Goal: Task Accomplishment & Management: Manage account settings

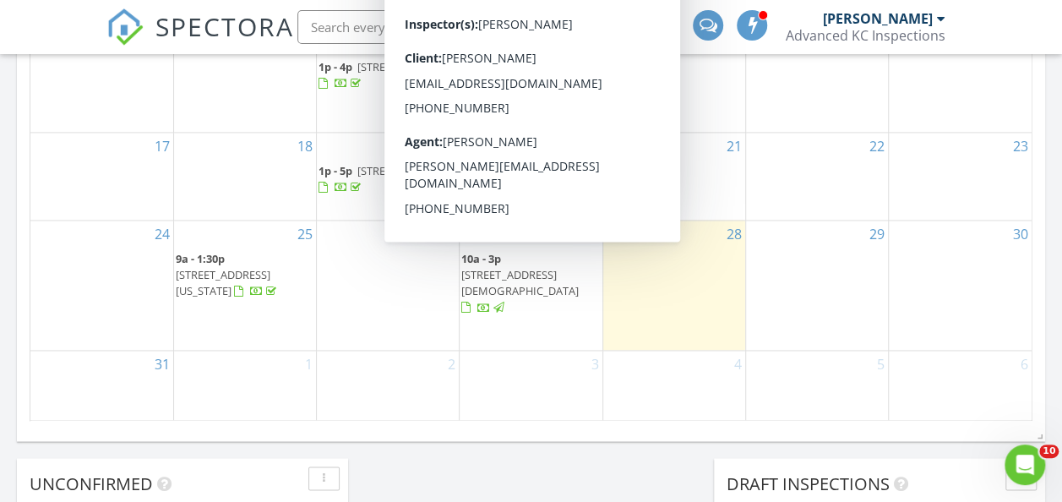
scroll to position [1267, 0]
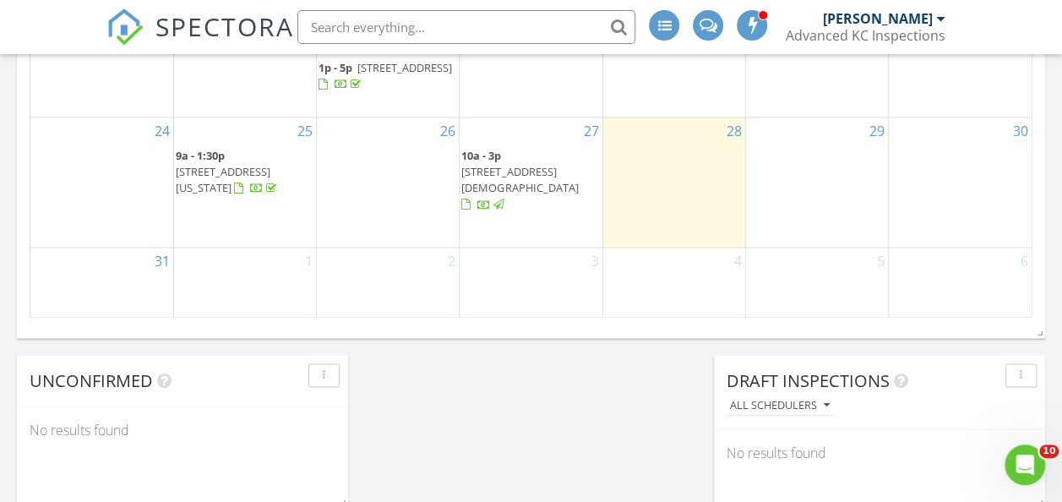
click at [533, 190] on span "13204 W 55th Terrace, Shawnee 66216" at bounding box center [519, 179] width 117 height 31
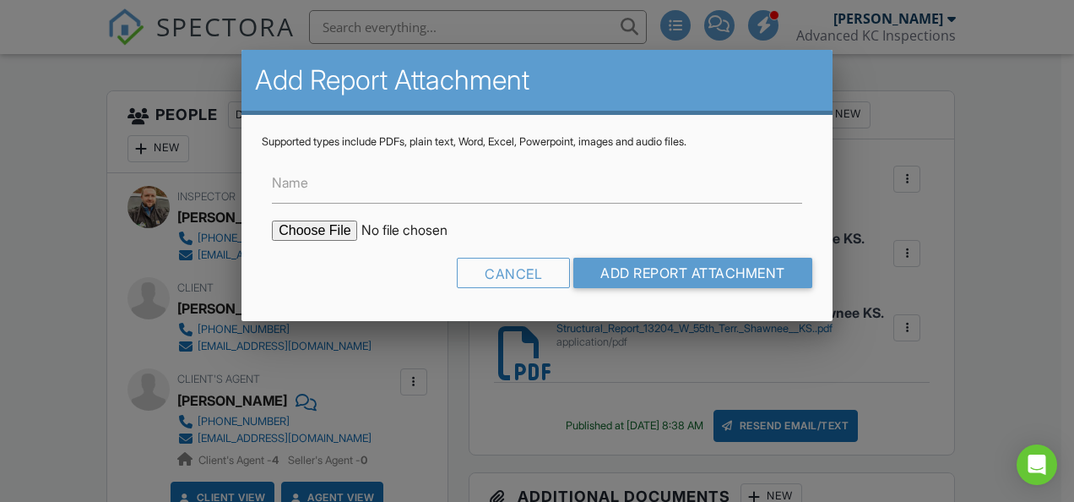
click at [328, 230] on input "file" at bounding box center [415, 230] width 287 height 20
type input "C:\fakepath\Sewer Scope [STREET_ADDRESS] Shawnee, [GEOGRAPHIC_DATA]..pdf"
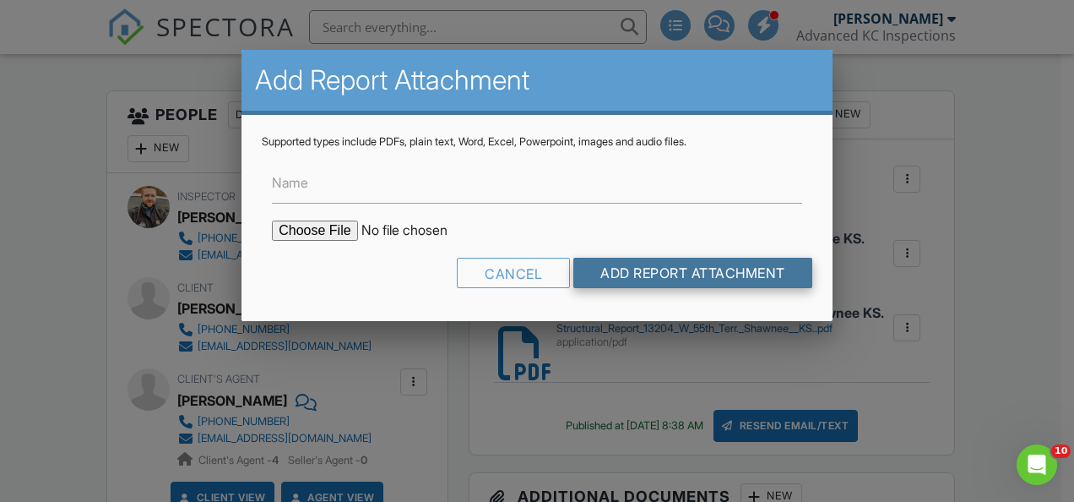
click at [749, 270] on input "Add Report Attachment" at bounding box center [692, 273] width 239 height 30
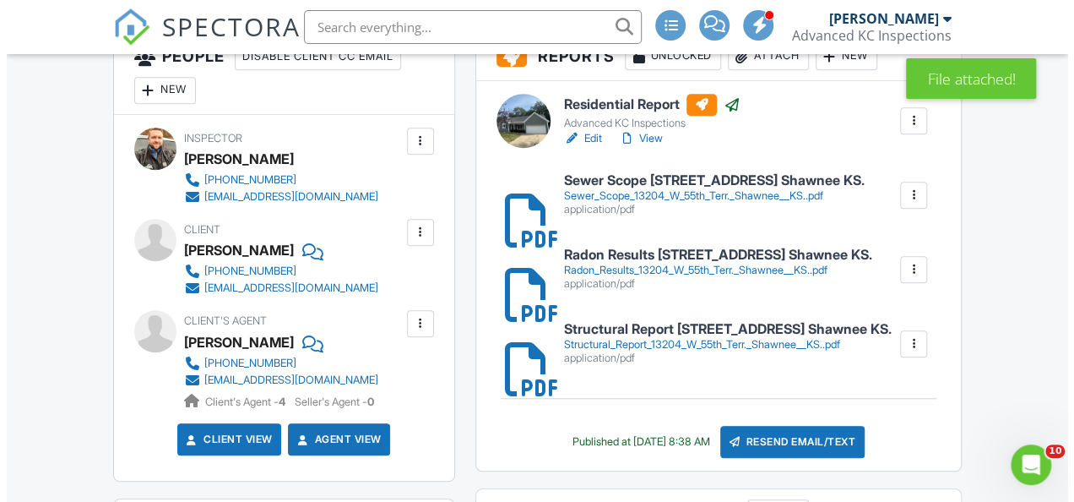
scroll to position [507, 0]
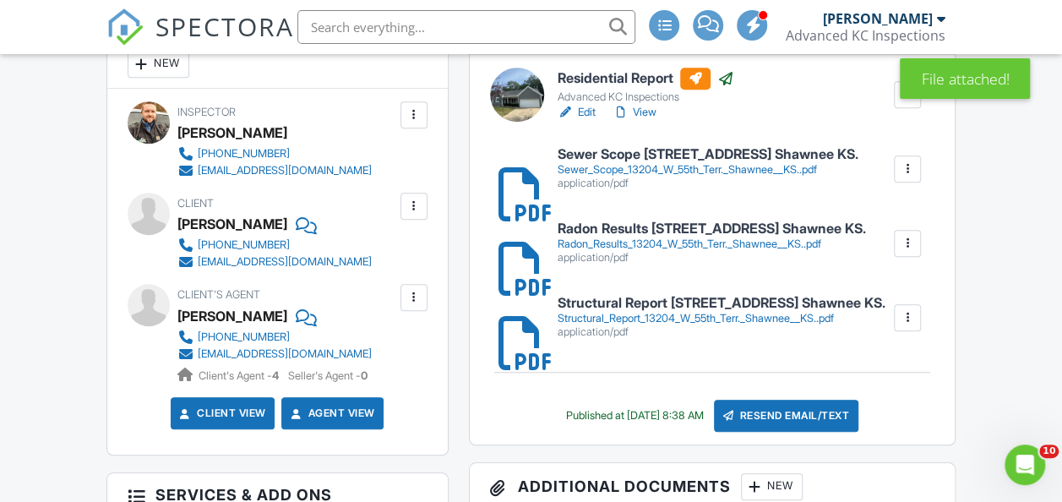
click at [844, 432] on div "Resend Email/Text" at bounding box center [786, 415] width 145 height 32
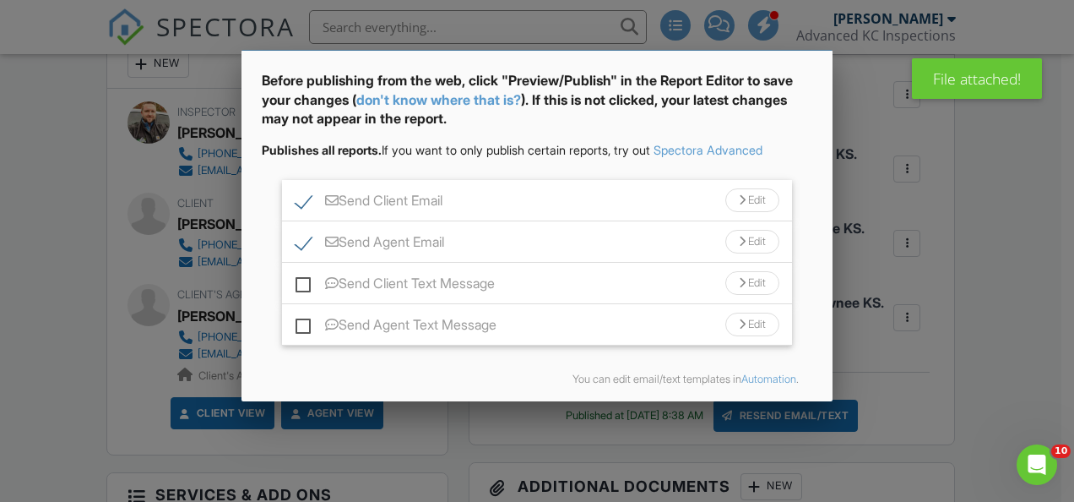
scroll to position [128, 0]
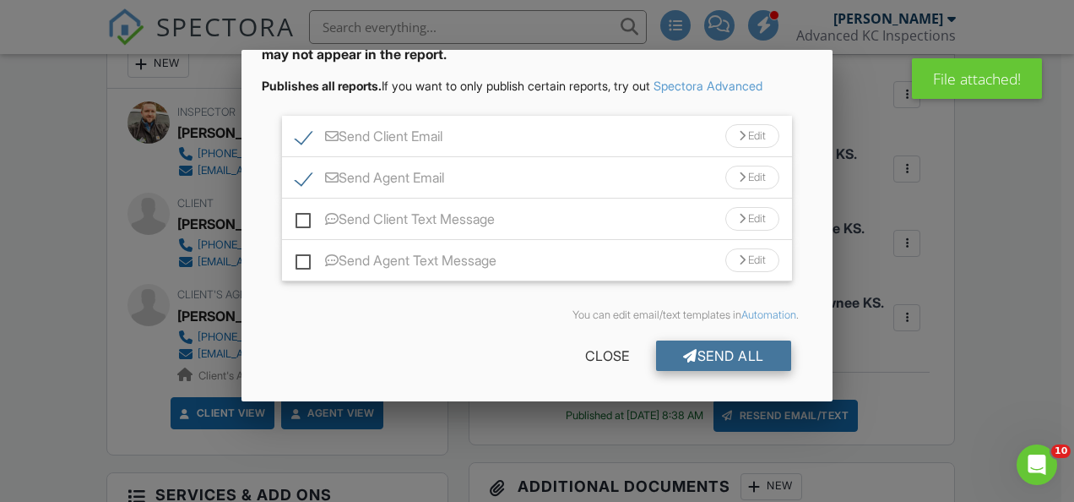
click at [740, 357] on div "Send All" at bounding box center [723, 355] width 135 height 30
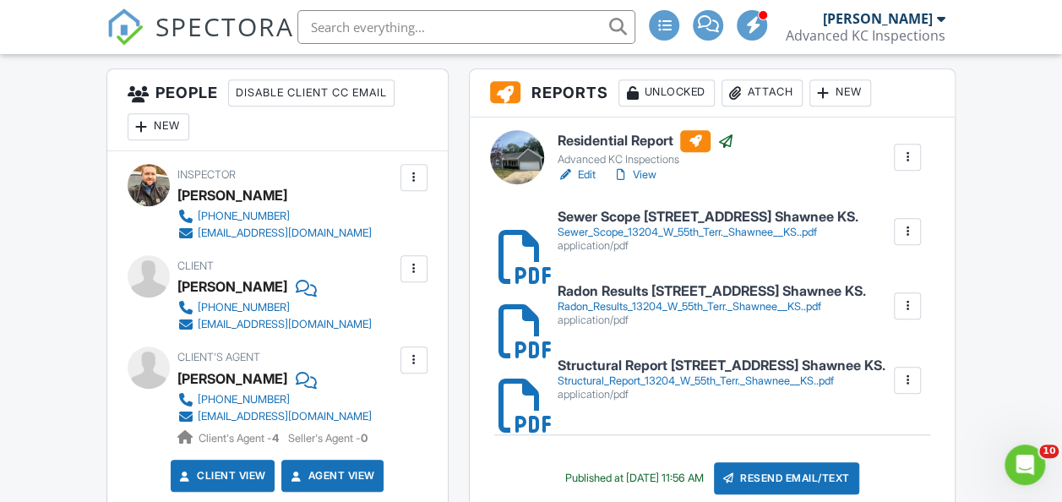
scroll to position [422, 0]
